Goal: Task Accomplishment & Management: Manage account settings

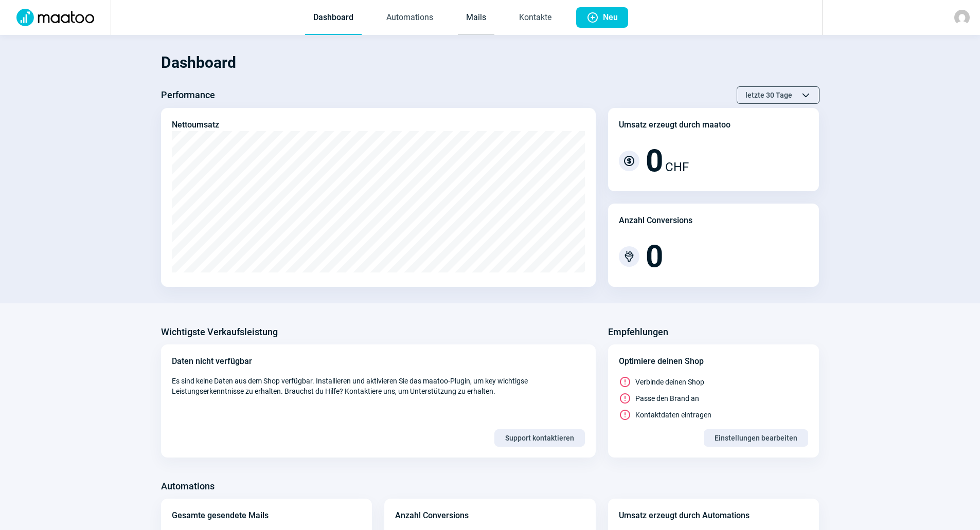
click at [477, 8] on link "Mails" at bounding box center [476, 18] width 37 height 34
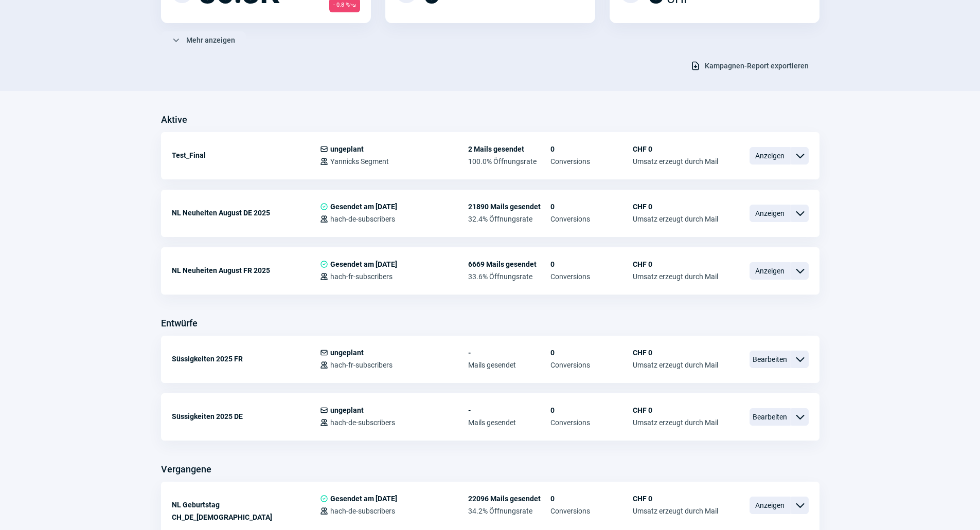
scroll to position [257, 0]
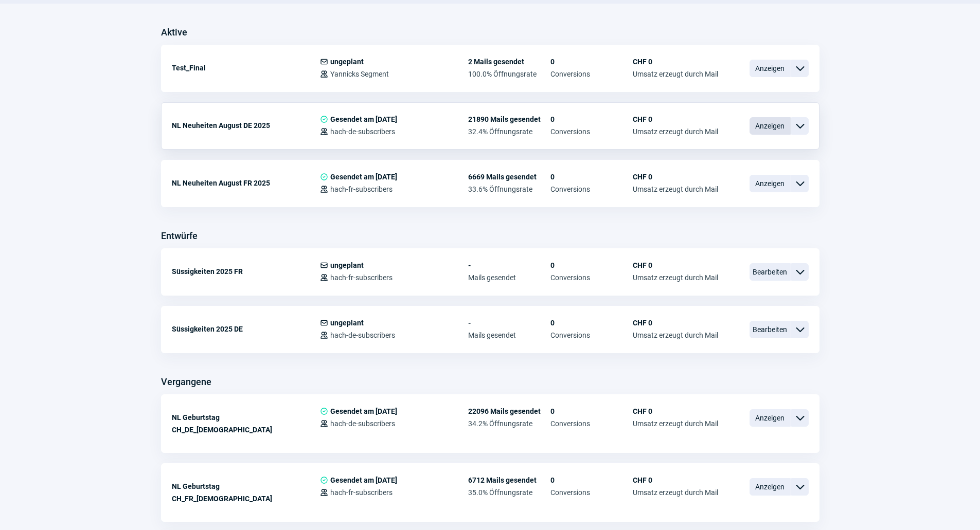
click at [759, 126] on span "Anzeigen" at bounding box center [770, 125] width 41 height 17
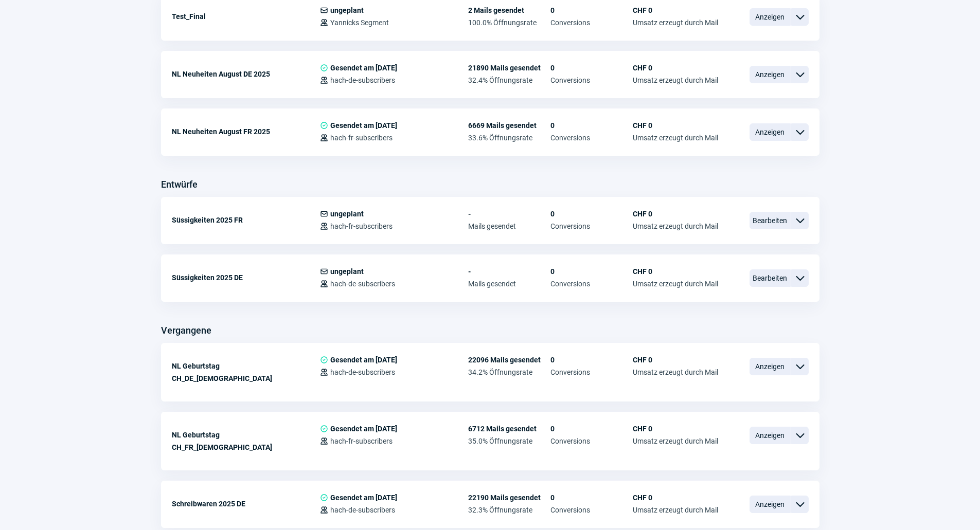
scroll to position [257, 0]
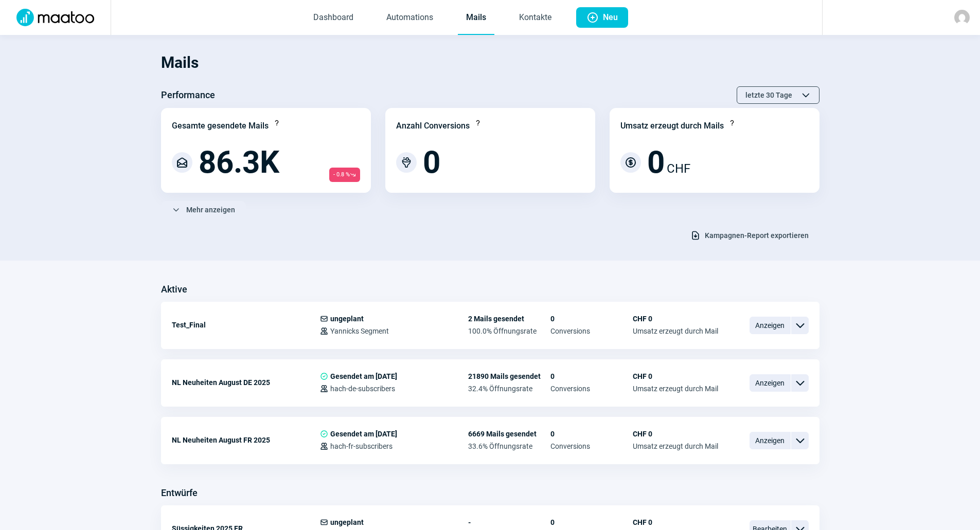
scroll to position [257, 0]
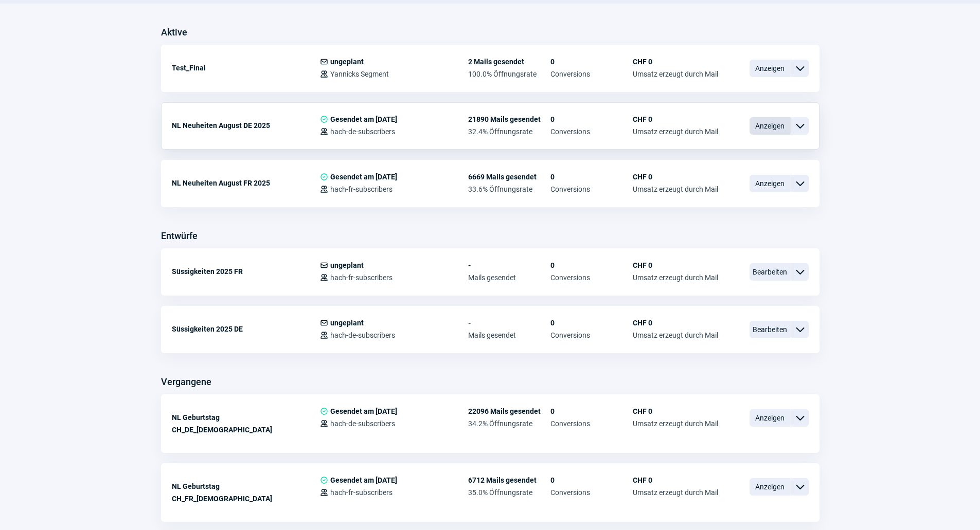
drag, startPoint x: 795, startPoint y: 122, endPoint x: 789, endPoint y: 124, distance: 6.0
click at [795, 122] on span "ChevronDown icon" at bounding box center [800, 126] width 12 height 12
click at [783, 125] on span "Anzeigen" at bounding box center [770, 125] width 41 height 17
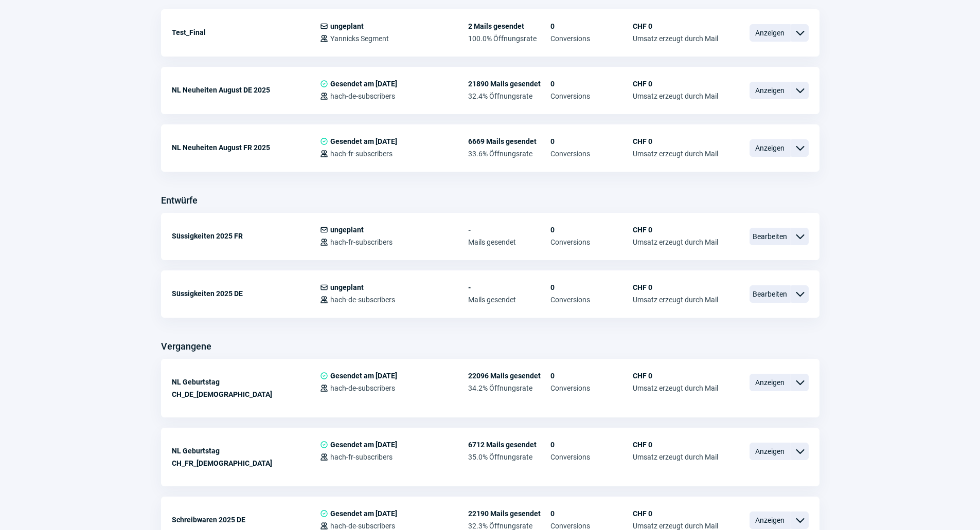
scroll to position [309, 0]
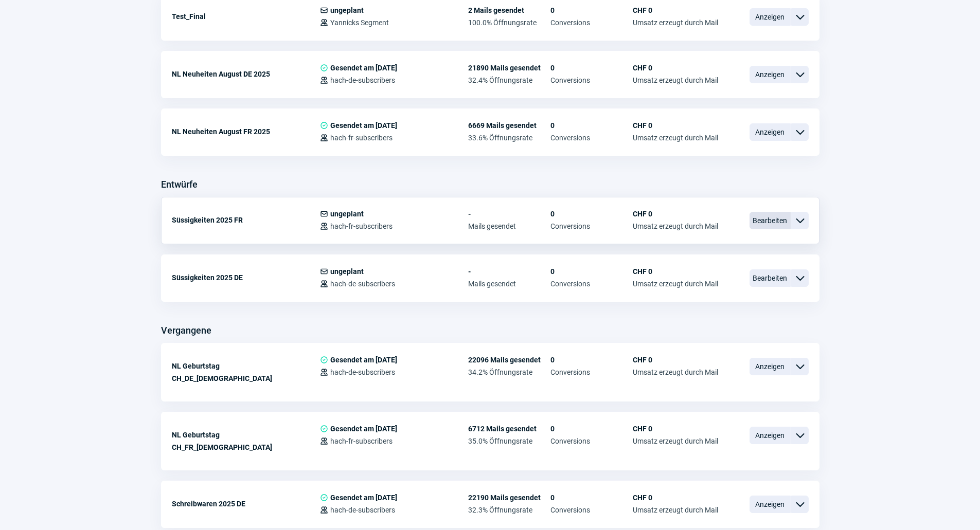
click at [764, 223] on span "Bearbeiten" at bounding box center [770, 220] width 41 height 17
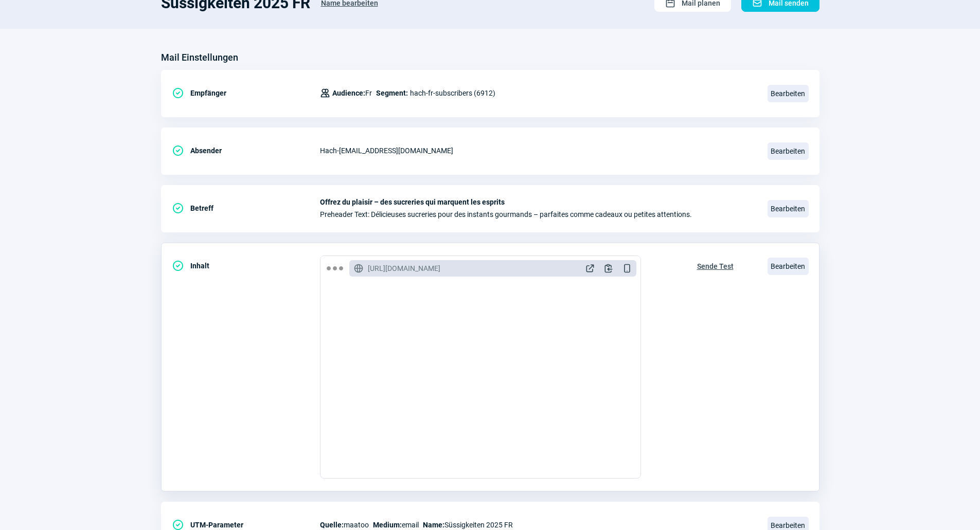
scroll to position [137, 0]
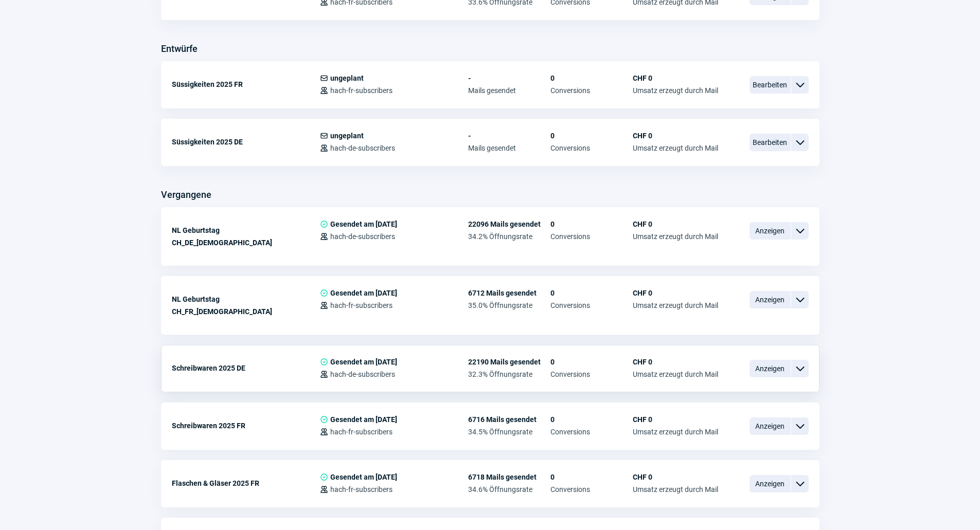
scroll to position [515, 0]
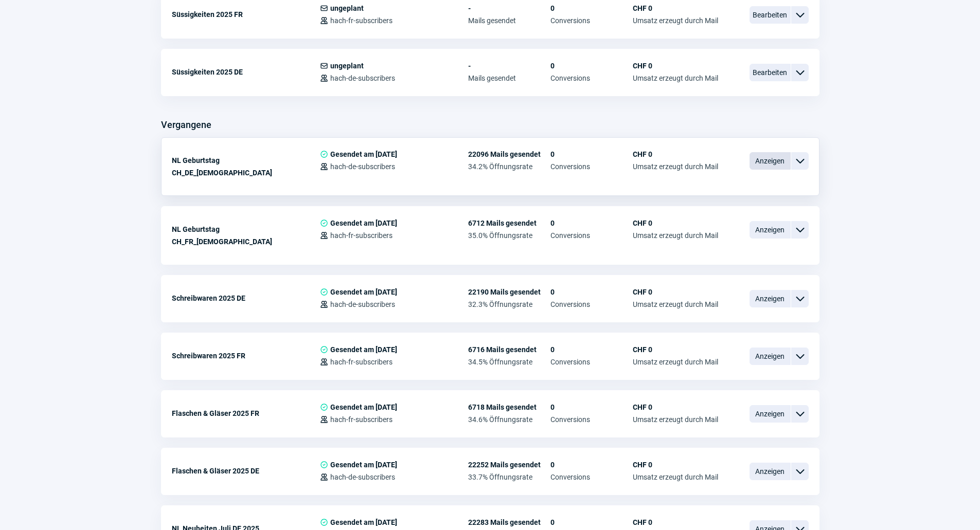
click at [757, 160] on span "Anzeigen" at bounding box center [770, 160] width 41 height 17
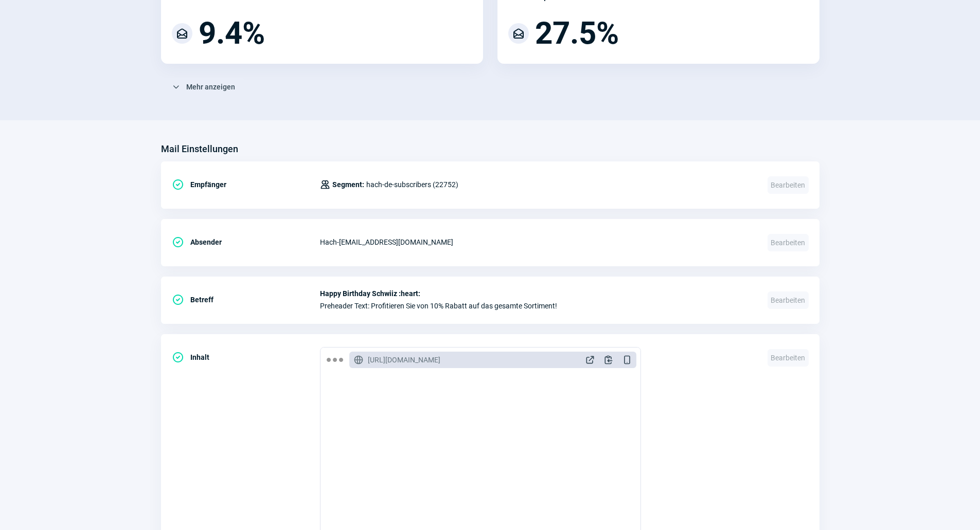
scroll to position [309, 0]
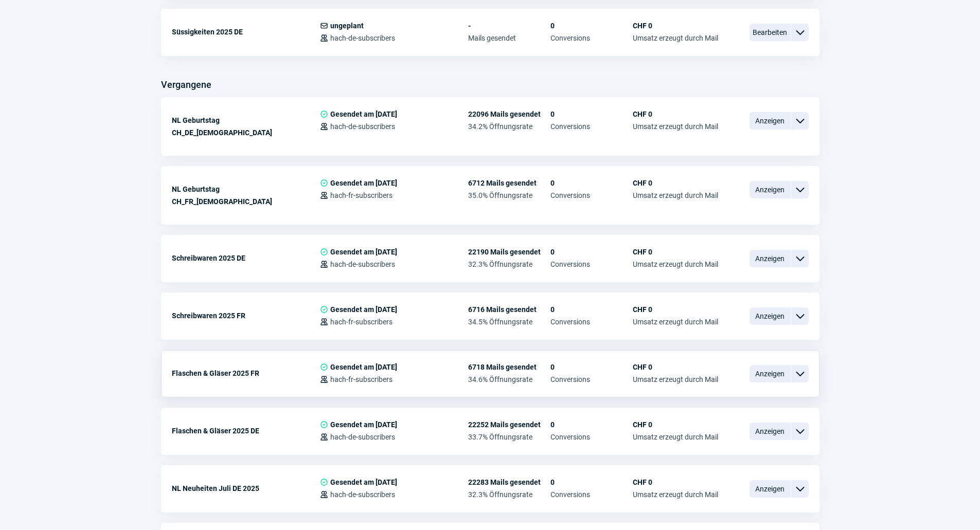
scroll to position [669, 0]
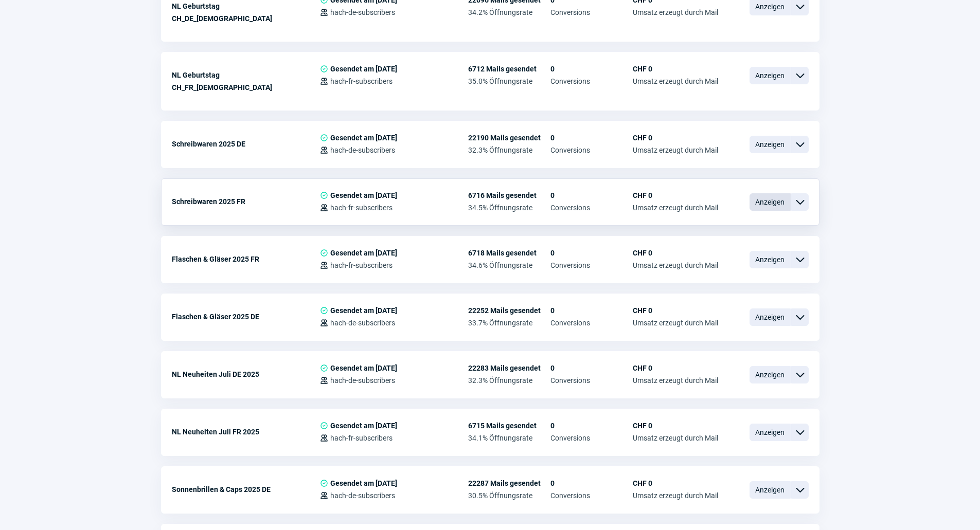
click at [752, 193] on span "Anzeigen" at bounding box center [770, 201] width 41 height 17
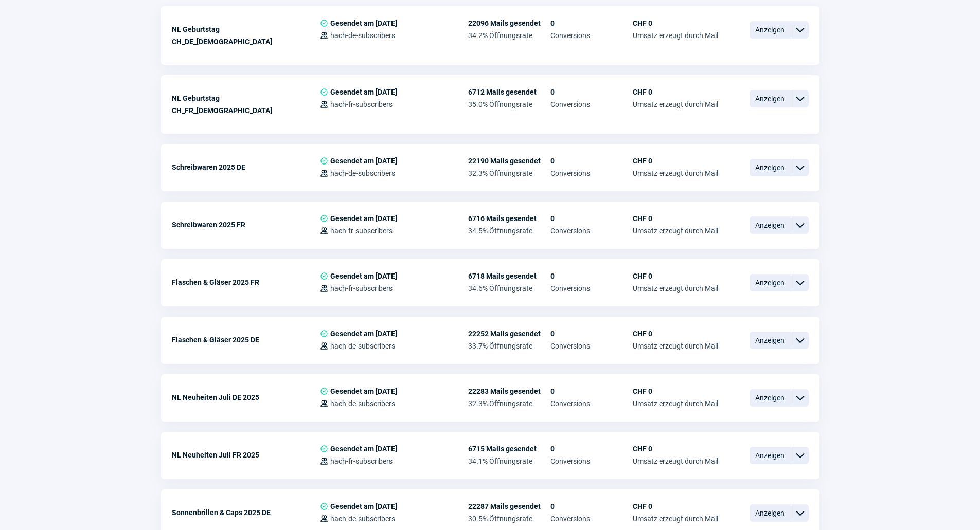
scroll to position [772, 0]
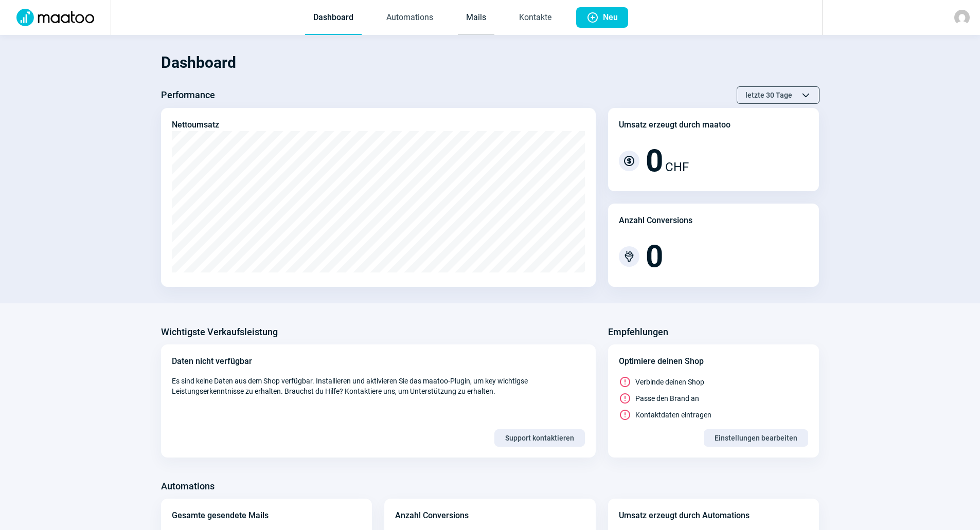
click at [482, 22] on link "Mails" at bounding box center [476, 18] width 37 height 34
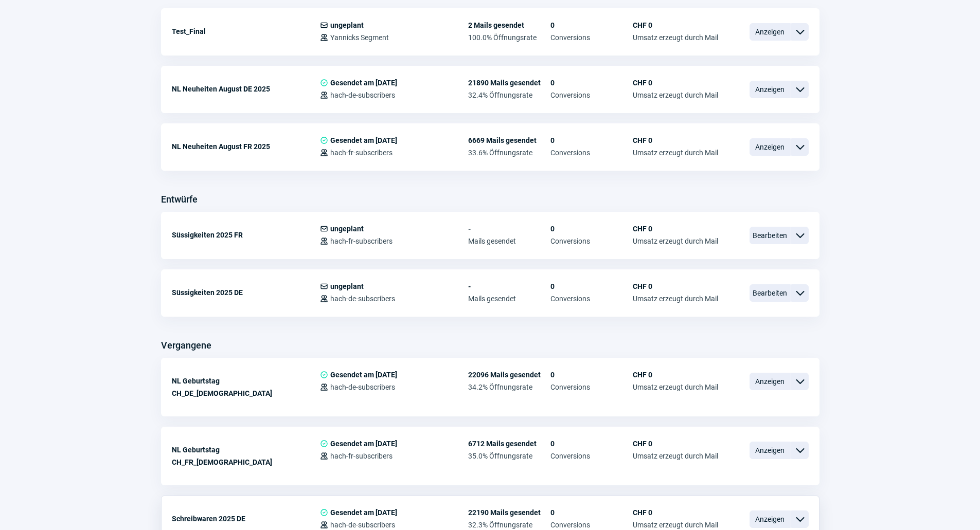
scroll to position [463, 0]
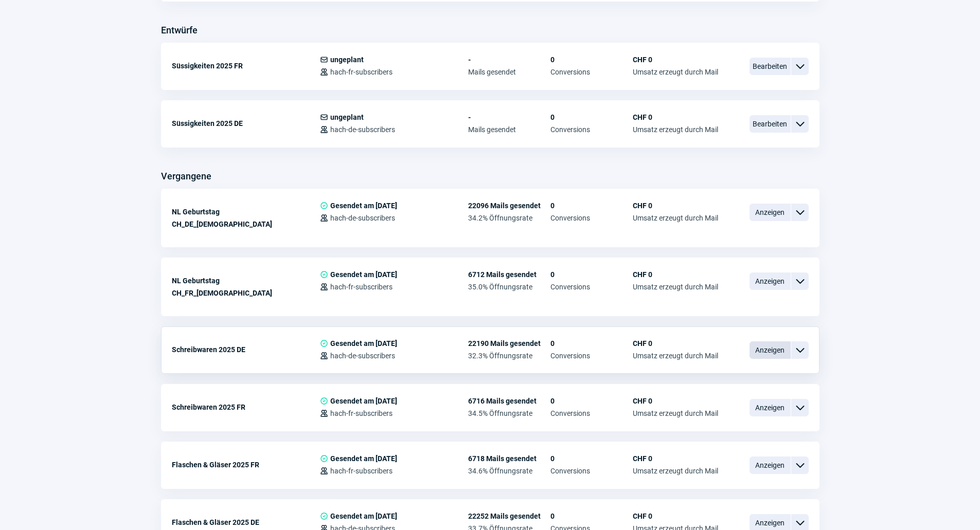
click at [764, 342] on span "Anzeigen" at bounding box center [770, 350] width 41 height 17
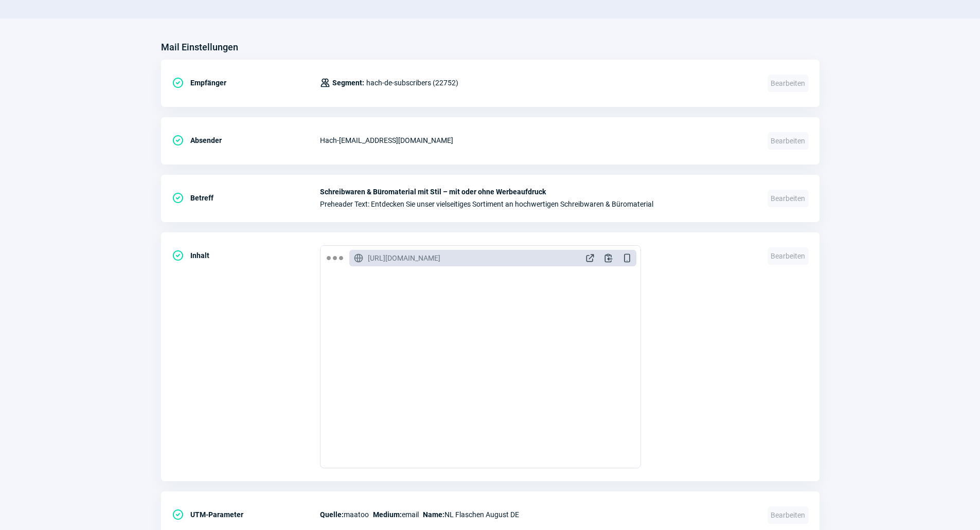
scroll to position [360, 0]
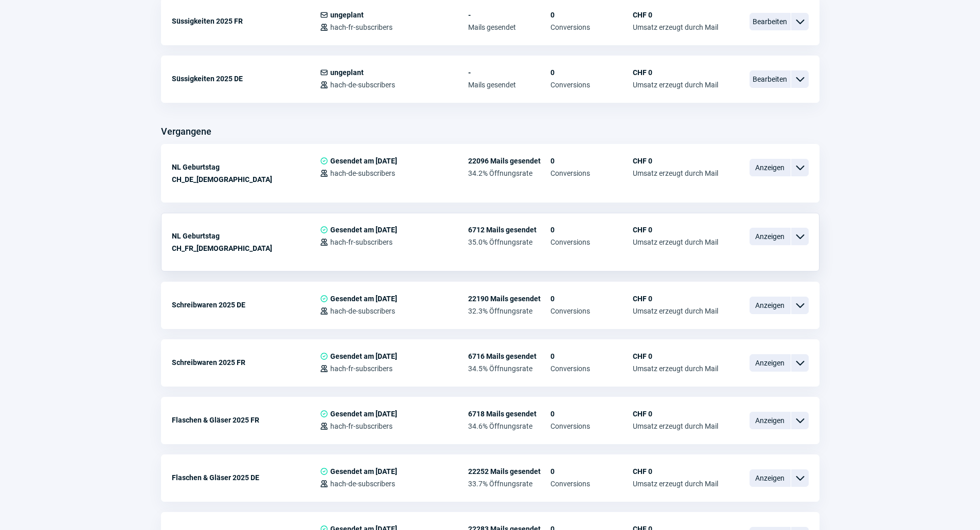
scroll to position [617, 0]
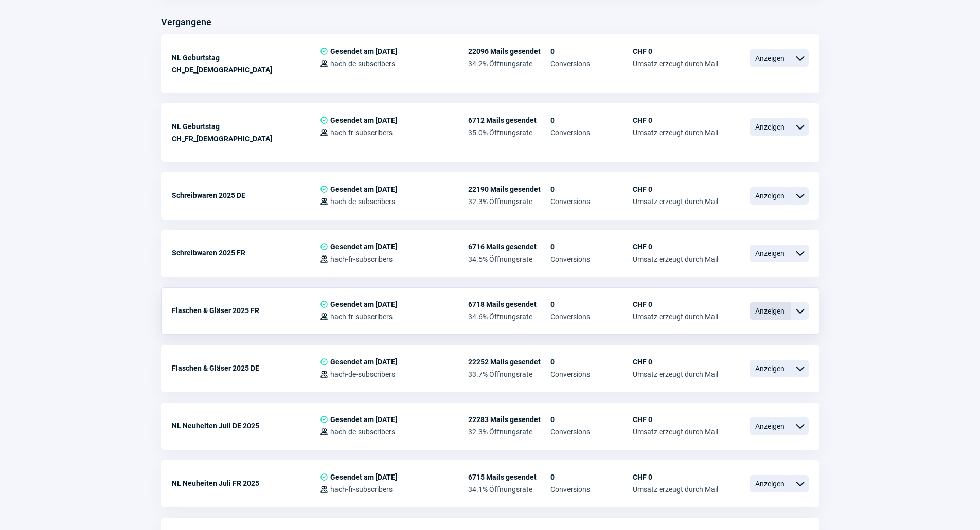
click at [750, 303] on span "Anzeigen" at bounding box center [770, 311] width 41 height 17
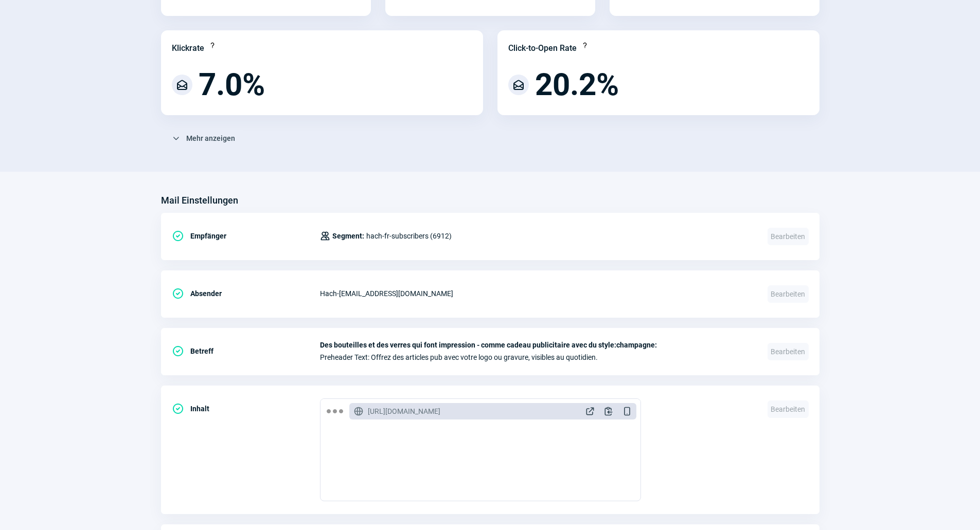
scroll to position [278, 0]
